Goal: Information Seeking & Learning: Check status

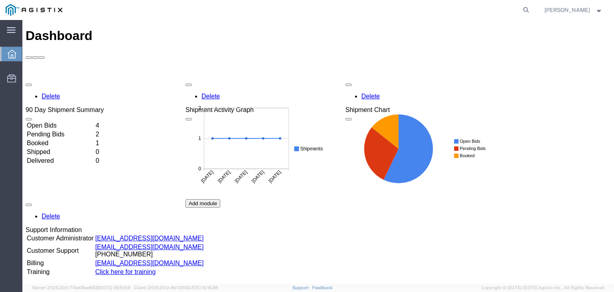
click at [58, 121] on td "Open Bids" at bounding box center [60, 125] width 68 height 8
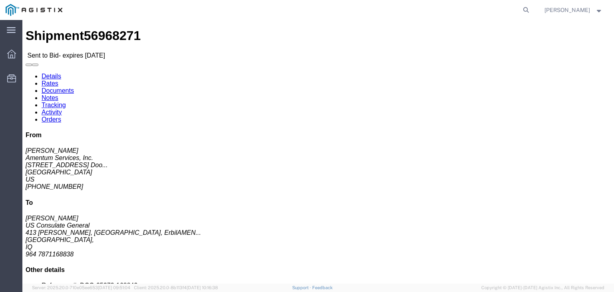
click link "Notes"
click at [14, 51] on icon at bounding box center [11, 54] width 9 height 9
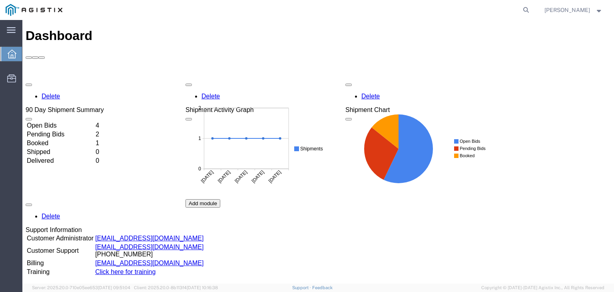
click at [49, 79] on div "Delete 90 Day Shipment Summary Open Bids 4 Pending Bids 2 Booked 1 Shipped 0 De…" at bounding box center [318, 199] width 585 height 240
click at [50, 121] on td "Open Bids" at bounding box center [60, 125] width 68 height 8
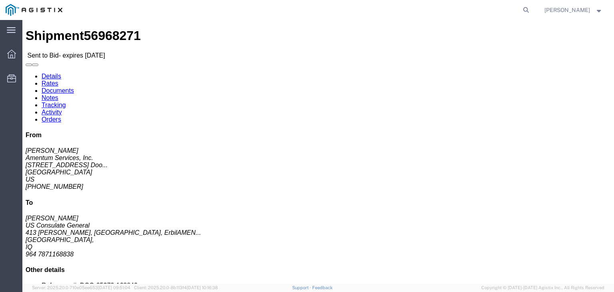
click link "Notes"
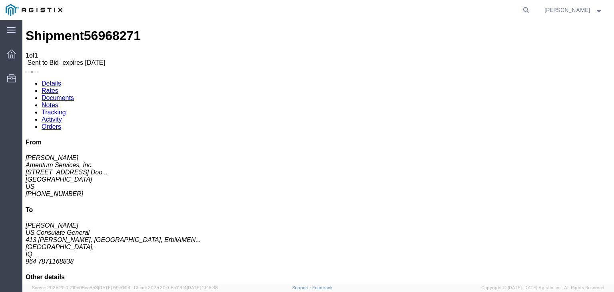
drag, startPoint x: 53, startPoint y: 48, endPoint x: 87, endPoint y: 58, distance: 35.3
click at [53, 80] on link "Details" at bounding box center [52, 83] width 20 height 7
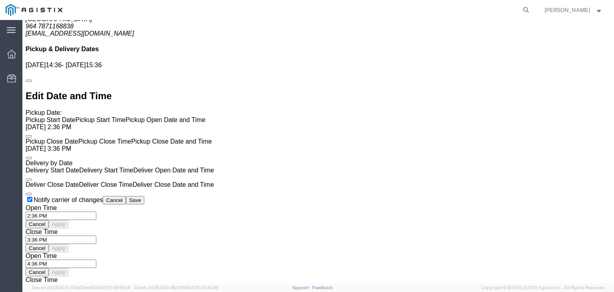
scroll to position [520, 0]
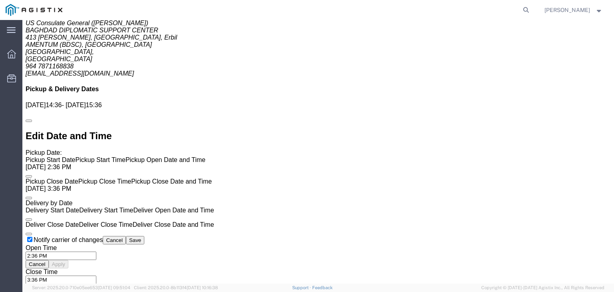
click link "Notes"
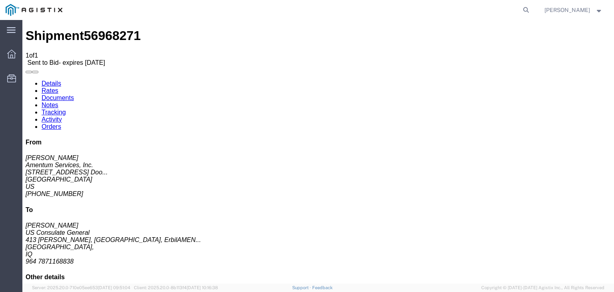
drag, startPoint x: 270, startPoint y: 160, endPoint x: 216, endPoint y: 110, distance: 74.1
click at [74, 94] on link "Documents" at bounding box center [58, 97] width 32 height 7
checkbox input "true"
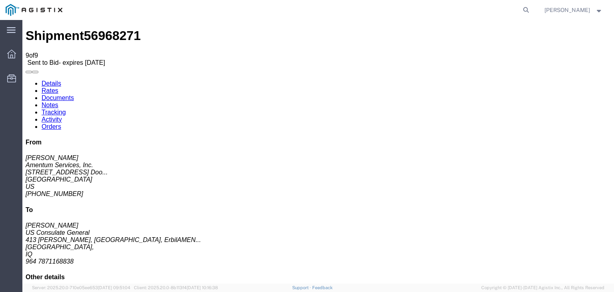
checkbox input "false"
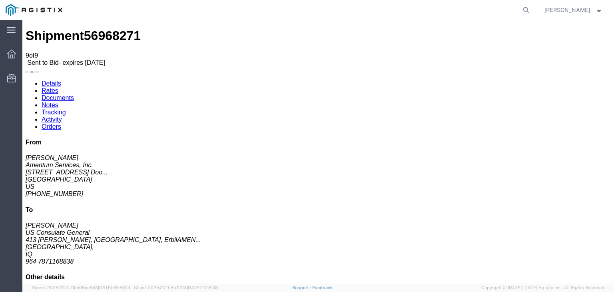
checkbox input "true"
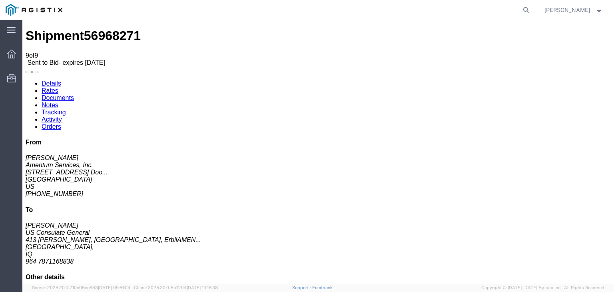
checkbox input "true"
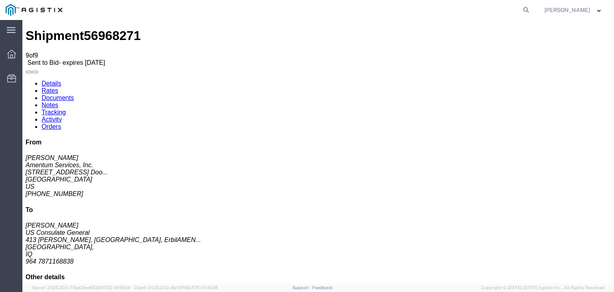
checkbox input "true"
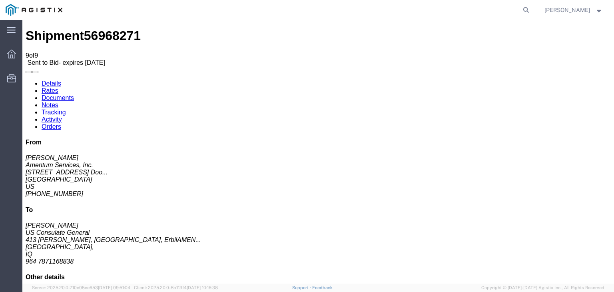
checkbox input "true"
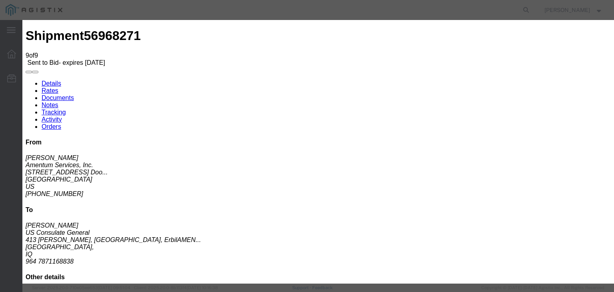
checkbox input "true"
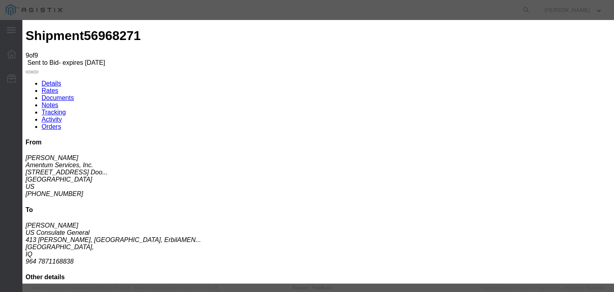
type input "Enter Email Address"
type input "[EMAIL_ADDRESS][DOMAIN_NAME]"
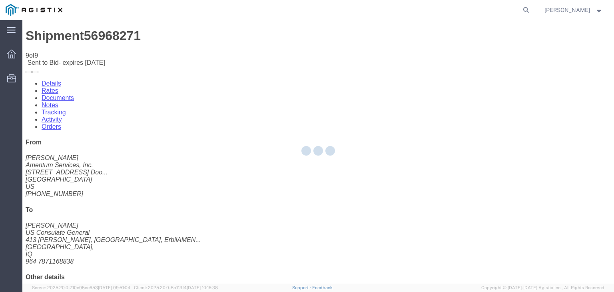
checkbox input "false"
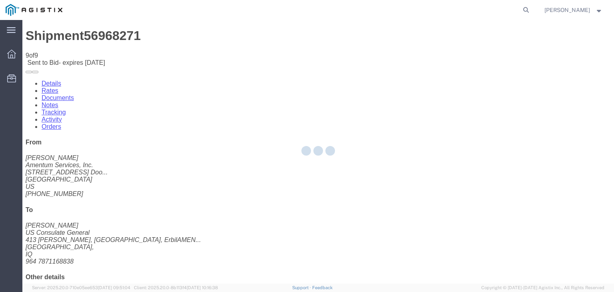
checkbox input "false"
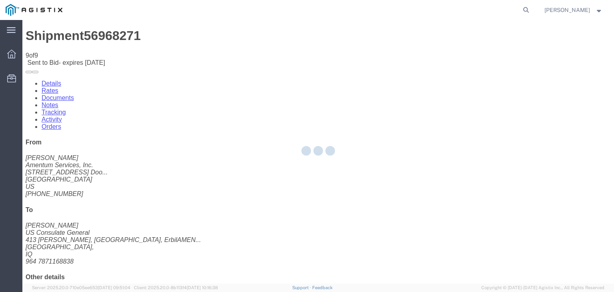
checkbox input "false"
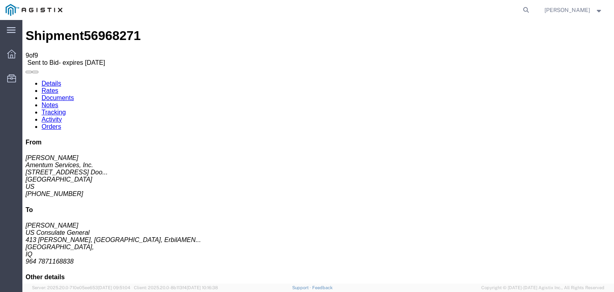
click at [98, 35] on span "56968271" at bounding box center [112, 35] width 57 height 14
drag, startPoint x: 326, startPoint y: 27, endPoint x: 72, endPoint y: 110, distance: 267.4
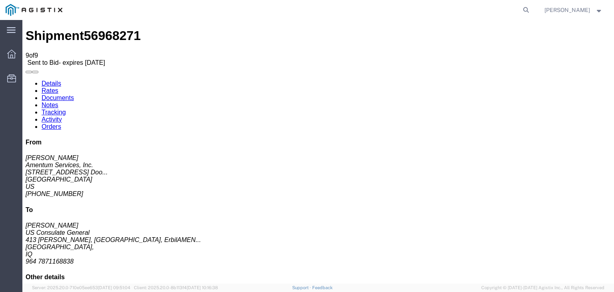
click at [58, 87] on link "Rates" at bounding box center [50, 90] width 17 height 7
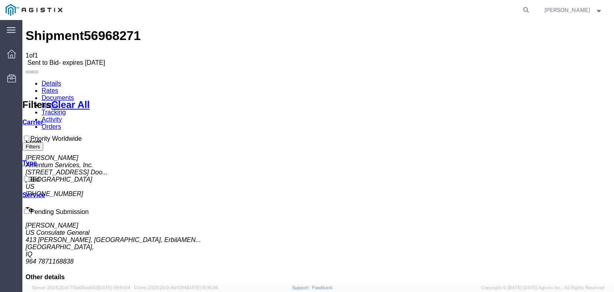
click at [59, 80] on link "Details" at bounding box center [52, 83] width 20 height 7
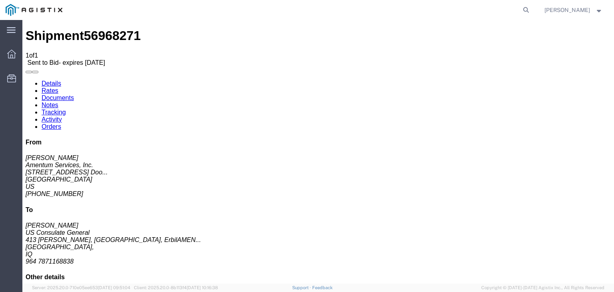
drag, startPoint x: 157, startPoint y: 96, endPoint x: 151, endPoint y: 93, distance: 7.2
click address "US Consulate General ([PERSON_NAME]) BAGHDAD DIPLOMATIC SUPPORT CENTER 413 Isht…"
copy address "413 [PERSON_NAME], [GEOGRAPHIC_DATA], Erbil"
drag, startPoint x: 173, startPoint y: 92, endPoint x: 114, endPoint y: 92, distance: 58.4
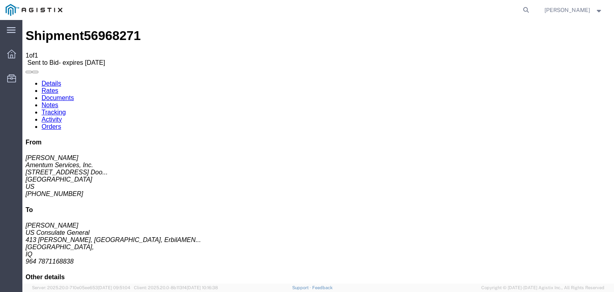
click div "Ship To US Consulate General ([PERSON_NAME]) BAGHDAD DIPLOMATIC SUPPORT CENTER …"
click address "US Consulate General ([PERSON_NAME]) BAGHDAD DIPLOMATIC SUPPORT CENTER 413 Isht…"
copy address "US Consulate General ([PERSON_NAME])"
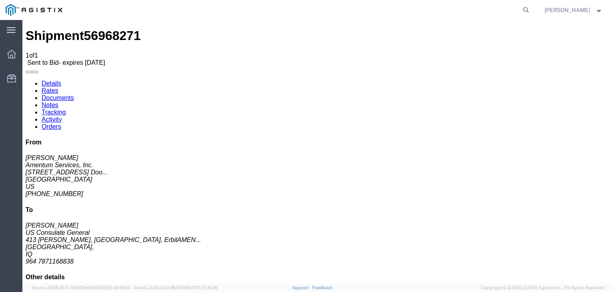
click address "US Consulate General ([PERSON_NAME]) BAGHDAD DIPLOMATIC SUPPORT CENTER 413 Isht…"
click link "Documents"
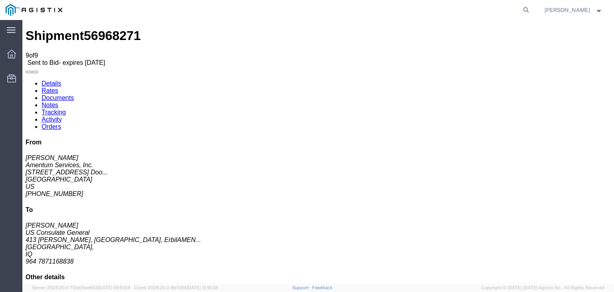
drag, startPoint x: 53, startPoint y: 52, endPoint x: 58, endPoint y: 56, distance: 6.9
click at [53, 80] on link "Details" at bounding box center [52, 83] width 20 height 7
click address "US Consulate General ([PERSON_NAME]) BAGHDAD DIPLOMATIC SUPPORT CENTER 413 Isht…"
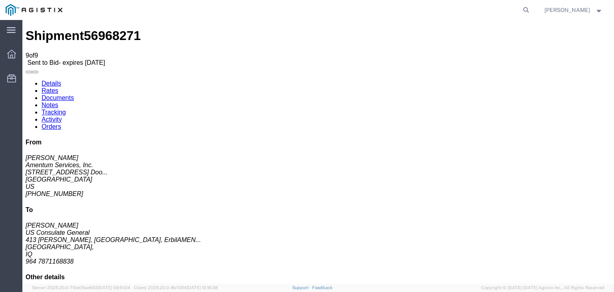
copy address "US Consulate General ([PERSON_NAME])"
click address "US Consulate General ([PERSON_NAME]) BAGHDAD DIPLOMATIC SUPPORT CENTER 413 Isht…"
drag, startPoint x: 171, startPoint y: 77, endPoint x: 112, endPoint y: 73, distance: 59.7
click div "Ship To US Consulate General ([PERSON_NAME]) BAGHDAD DIPLOMATIC SUPPORT CENTER …"
click address "US Consulate General ([PERSON_NAME]) BAGHDAD DIPLOMATIC SUPPORT CENTER 413 Isht…"
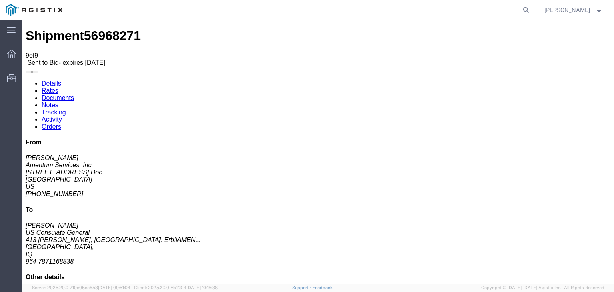
click address "US Consulate General ([PERSON_NAME]) BAGHDAD DIPLOMATIC SUPPORT CENTER 413 Isht…"
copy address "BAGHDAD DIPLOMATIC SUPPORT CENTER"
drag, startPoint x: 160, startPoint y: 111, endPoint x: 156, endPoint y: 109, distance: 4.1
click address "US Consulate General ([PERSON_NAME]) BAGHDAD DIPLOMATIC SUPPORT CENTER 413 Isht…"
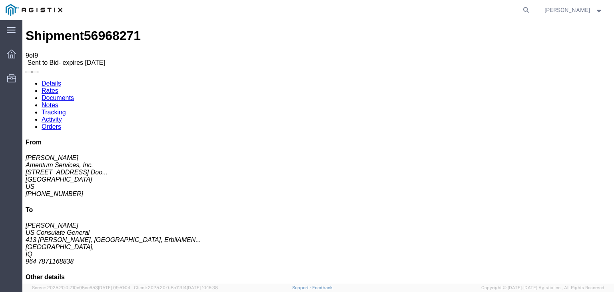
click address "US Consulate General ([PERSON_NAME]) BAGHDAD DIPLOMATIC SUPPORT CENTER 413 Isht…"
drag, startPoint x: 154, startPoint y: 96, endPoint x: 163, endPoint y: 93, distance: 9.4
click address "US Consulate General ([PERSON_NAME]) BAGHDAD DIPLOMATIC SUPPORT CENTER 413 Isht…"
copy address "413 [PERSON_NAME], [GEOGRAPHIC_DATA], Erbil"
drag, startPoint x: 178, startPoint y: 92, endPoint x: 115, endPoint y: 92, distance: 62.7
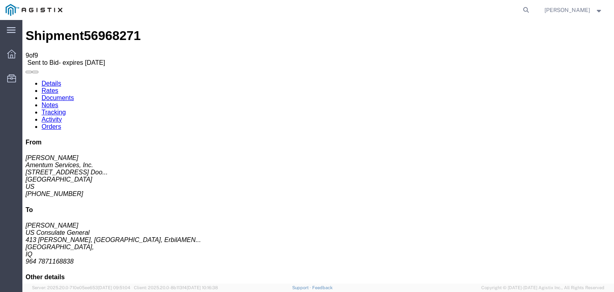
click address "US Consulate General ([PERSON_NAME]) BAGHDAD DIPLOMATIC SUPPORT CENTER 413 Isht…"
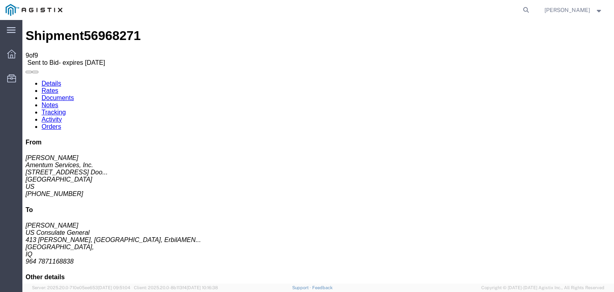
drag, startPoint x: 171, startPoint y: 103, endPoint x: 178, endPoint y: 103, distance: 7.6
click address "US Consulate General ([PERSON_NAME]) BAGHDAD DIPLOMATIC SUPPORT CENTER 413 Isht…"
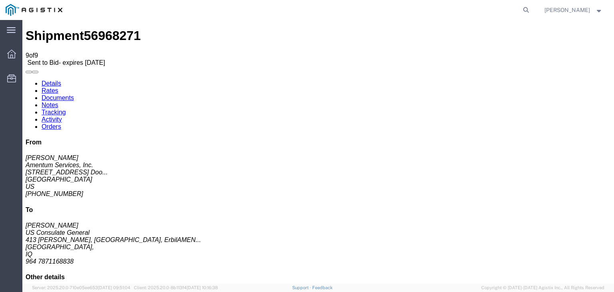
click address "US Consulate General ([PERSON_NAME]) BAGHDAD DIPLOMATIC SUPPORT CENTER 413 Isht…"
drag, startPoint x: 177, startPoint y: 94, endPoint x: 114, endPoint y: 93, distance: 63.2
click div "Ship To US Consulate General ([PERSON_NAME]) BAGHDAD DIPLOMATIC SUPPORT CENTER …"
click address "US Consulate General ([PERSON_NAME]) BAGHDAD DIPLOMATIC SUPPORT CENTER 413 Isht…"
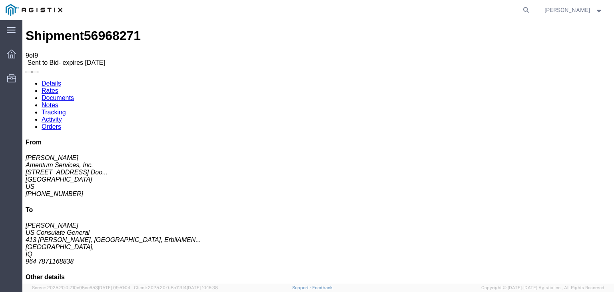
click address "US Consulate General ([PERSON_NAME]) BAGHDAD DIPLOMATIC SUPPORT CENTER 413 Isht…"
copy address "Erbil"
click at [15, 55] on icon at bounding box center [11, 54] width 9 height 9
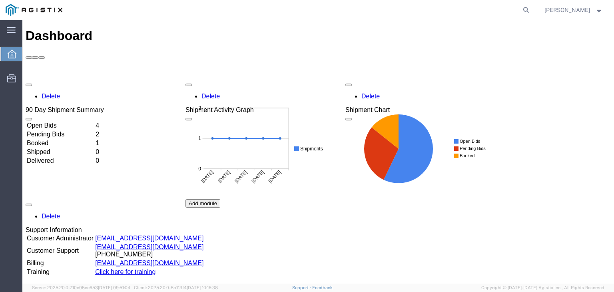
click at [510, 10] on agx-global-search at bounding box center [405, 10] width 256 height 20
click at [520, 10] on icon at bounding box center [525, 9] width 11 height 11
paste input "56968246"
click at [523, 8] on icon at bounding box center [525, 9] width 11 height 11
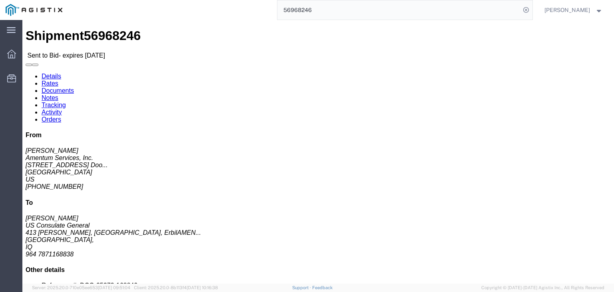
click link "Documents"
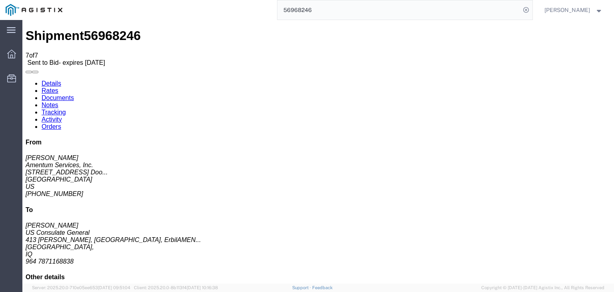
drag, startPoint x: 65, startPoint y: 109, endPoint x: 355, endPoint y: 39, distance: 298.1
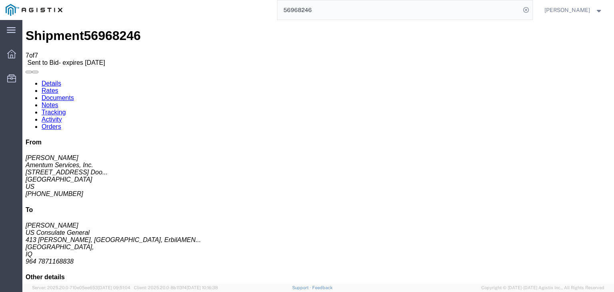
drag, startPoint x: 90, startPoint y: 156, endPoint x: 216, endPoint y: 121, distance: 130.9
drag, startPoint x: 99, startPoint y: 170, endPoint x: 217, endPoint y: 96, distance: 140.1
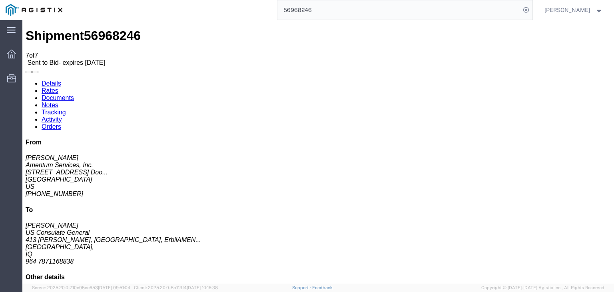
drag, startPoint x: 77, startPoint y: 203, endPoint x: 81, endPoint y: 200, distance: 5.2
click at [15, 53] on icon at bounding box center [11, 54] width 9 height 9
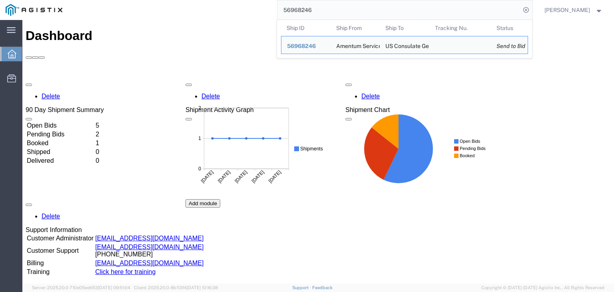
click at [281, 12] on input "56968246" at bounding box center [398, 9] width 243 height 19
paste input "60"
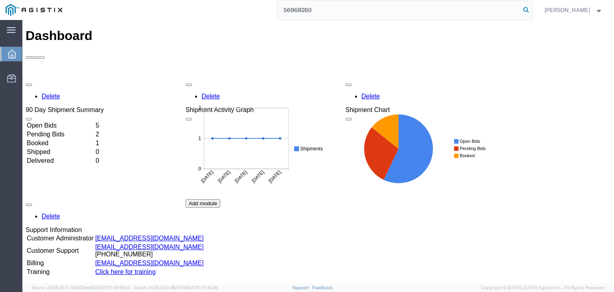
type input "56968260"
click at [520, 14] on icon at bounding box center [525, 9] width 11 height 11
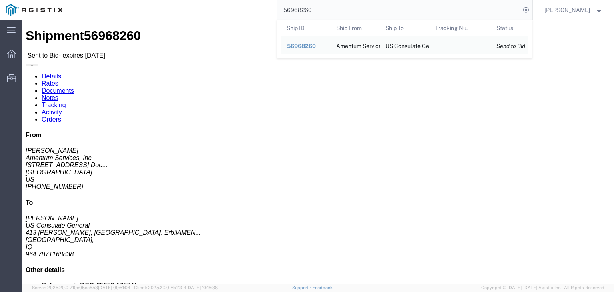
click address "US Consulate General ([PERSON_NAME]) BAGHDAD DIPLOMATIC SUPPORT CENTER 413 Isht…"
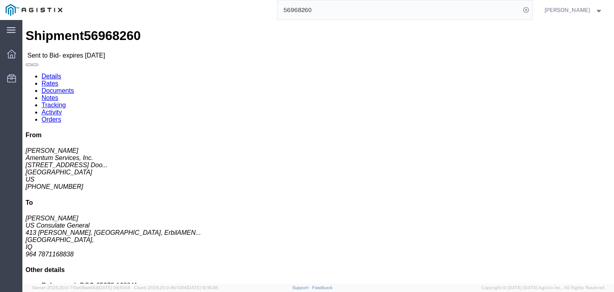
click link "Documents"
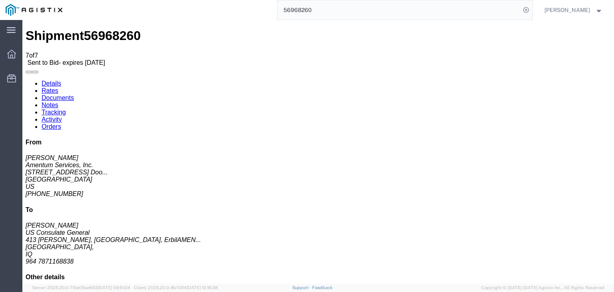
drag, startPoint x: 87, startPoint y: 127, endPoint x: 99, endPoint y: 124, distance: 12.6
drag, startPoint x: 80, startPoint y: 143, endPoint x: 305, endPoint y: 44, distance: 245.2
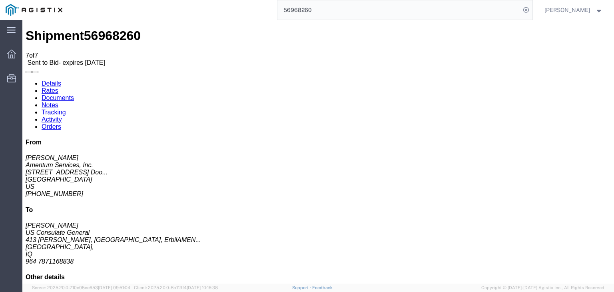
drag, startPoint x: 74, startPoint y: 174, endPoint x: 241, endPoint y: 87, distance: 189.0
